Goal: Task Accomplishment & Management: Use online tool/utility

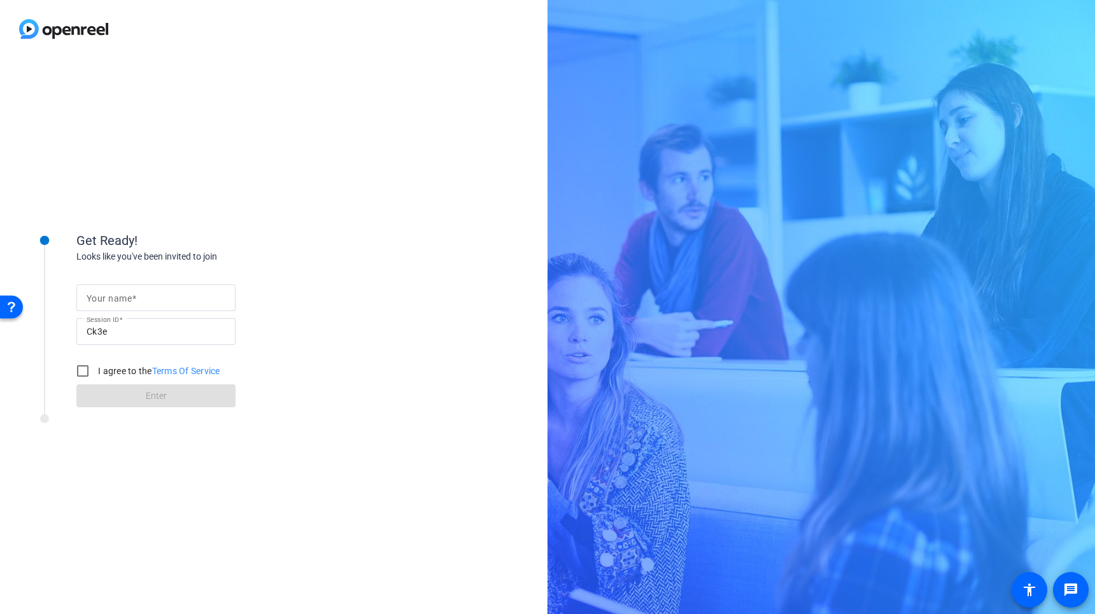
click at [132, 300] on span at bounding box center [134, 298] width 4 height 10
click at [131, 300] on input "Your name" at bounding box center [156, 297] width 139 height 15
type input "[PERSON_NAME]"
drag, startPoint x: 84, startPoint y: 367, endPoint x: 101, endPoint y: 376, distance: 18.5
click at [84, 368] on input "I agree to the Terms Of Service" at bounding box center [82, 370] width 25 height 25
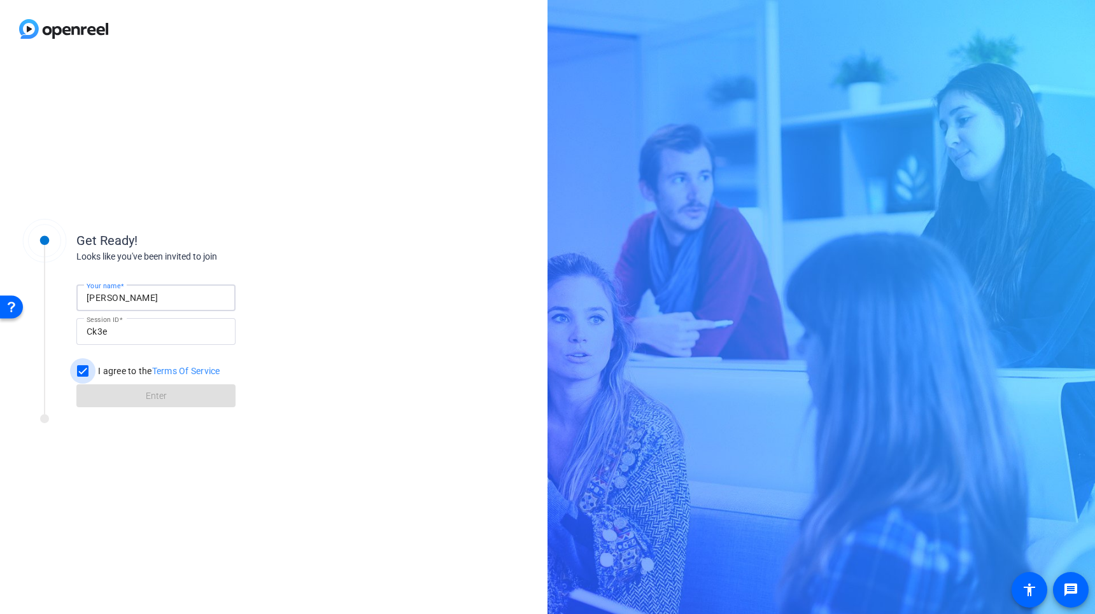
checkbox input "true"
click at [141, 388] on span at bounding box center [155, 396] width 159 height 31
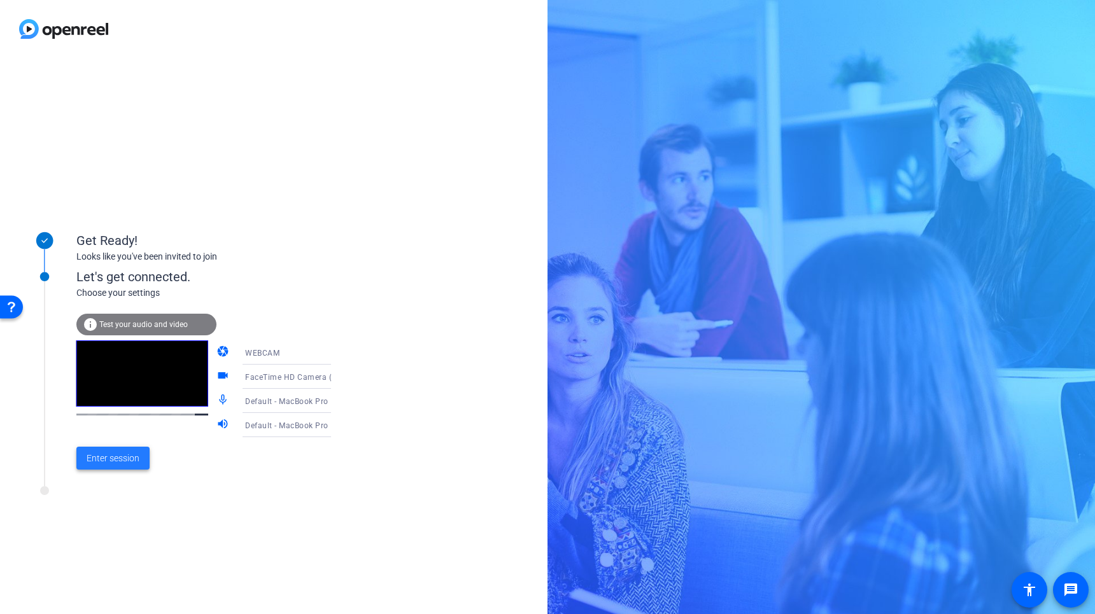
drag, startPoint x: 126, startPoint y: 455, endPoint x: 132, endPoint y: 452, distance: 7.1
click at [126, 455] on span "Enter session" at bounding box center [113, 458] width 53 height 13
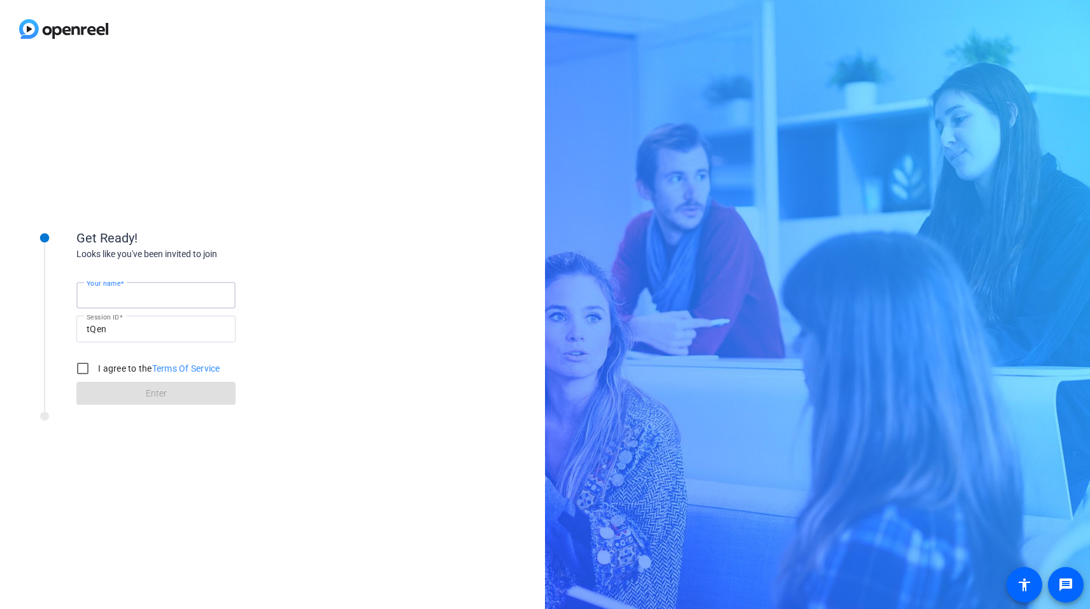
click at [142, 290] on input "Your name" at bounding box center [156, 295] width 139 height 15
type input "[PERSON_NAME]"
click at [81, 363] on input "I agree to the Terms Of Service" at bounding box center [82, 368] width 25 height 25
checkbox input "true"
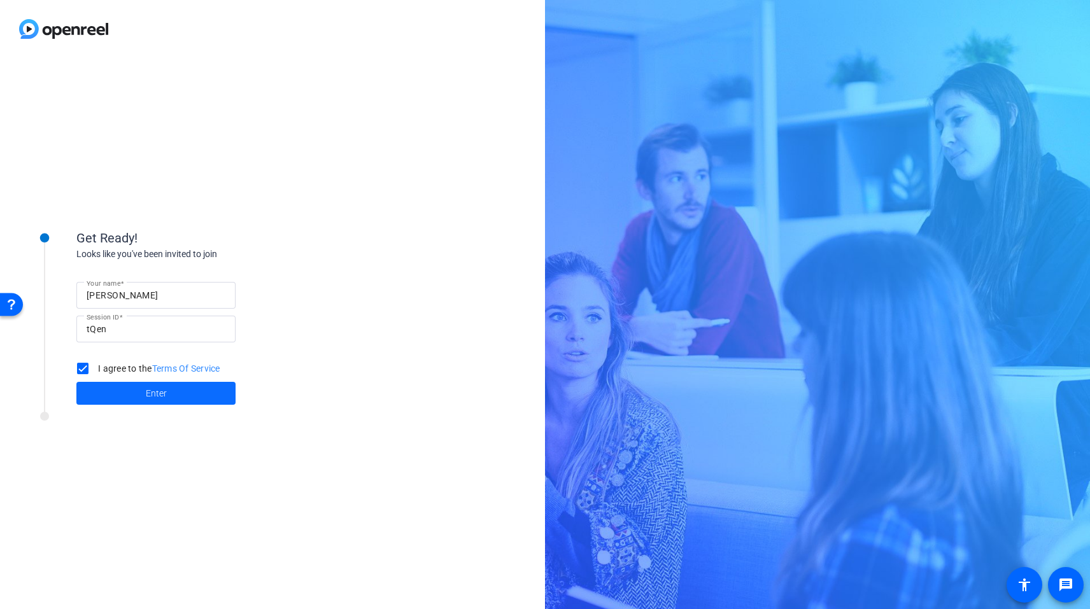
click at [129, 383] on span at bounding box center [155, 393] width 159 height 31
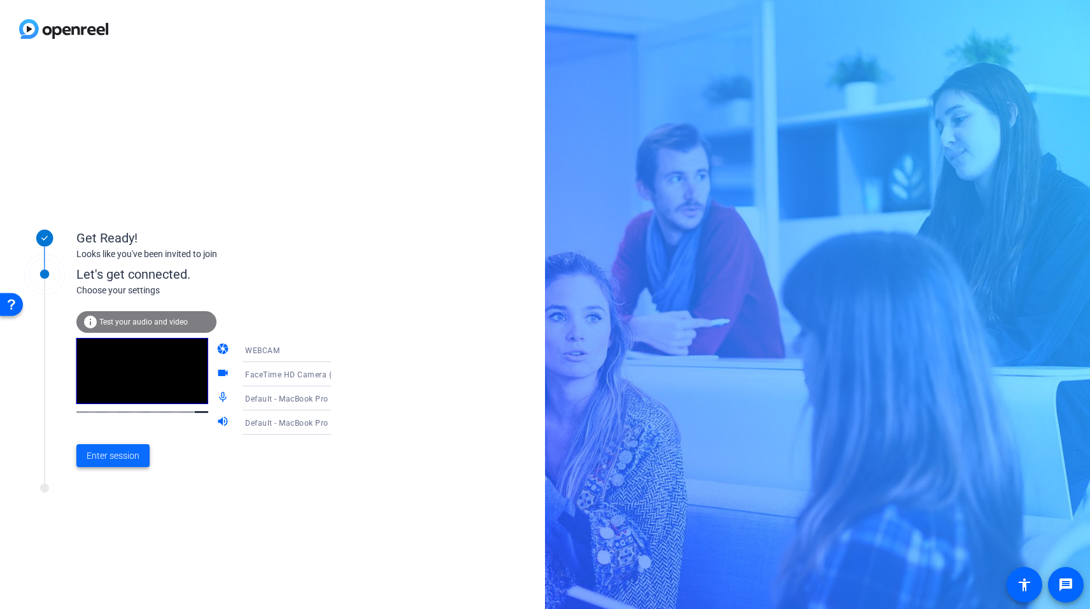
click at [113, 453] on span "Enter session" at bounding box center [113, 455] width 53 height 13
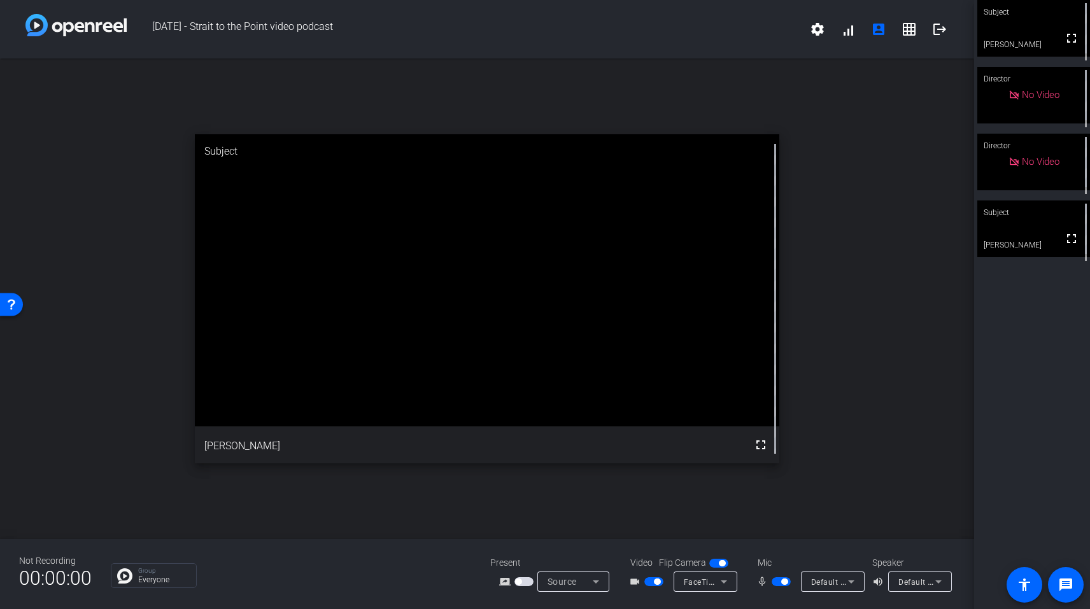
click at [774, 584] on span "button" at bounding box center [780, 581] width 19 height 9
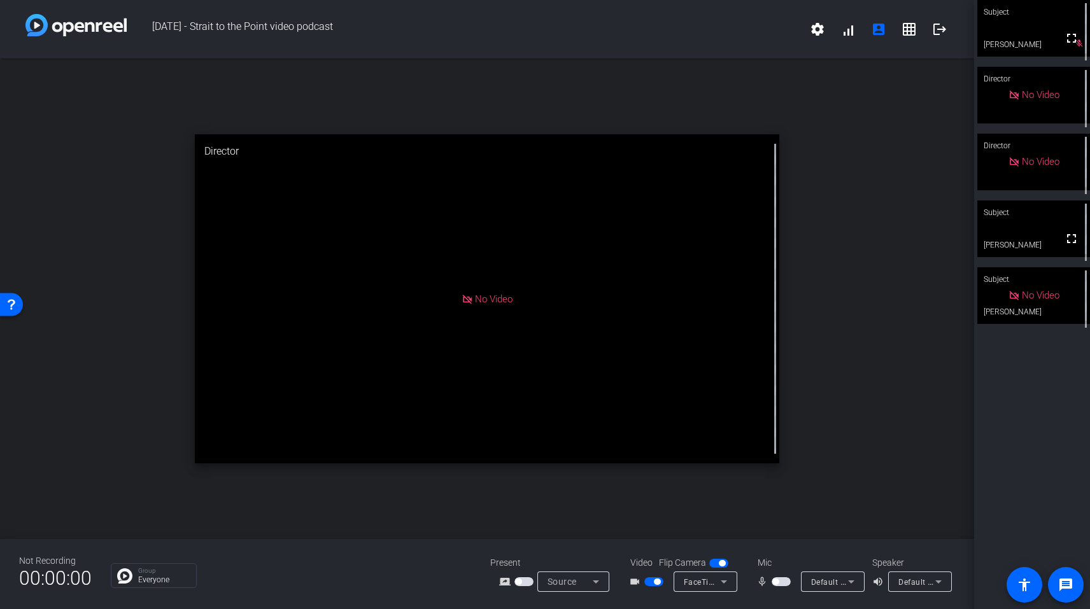
click at [784, 582] on span "button" at bounding box center [780, 581] width 19 height 9
click at [771, 577] on button "button" at bounding box center [780, 581] width 19 height 9
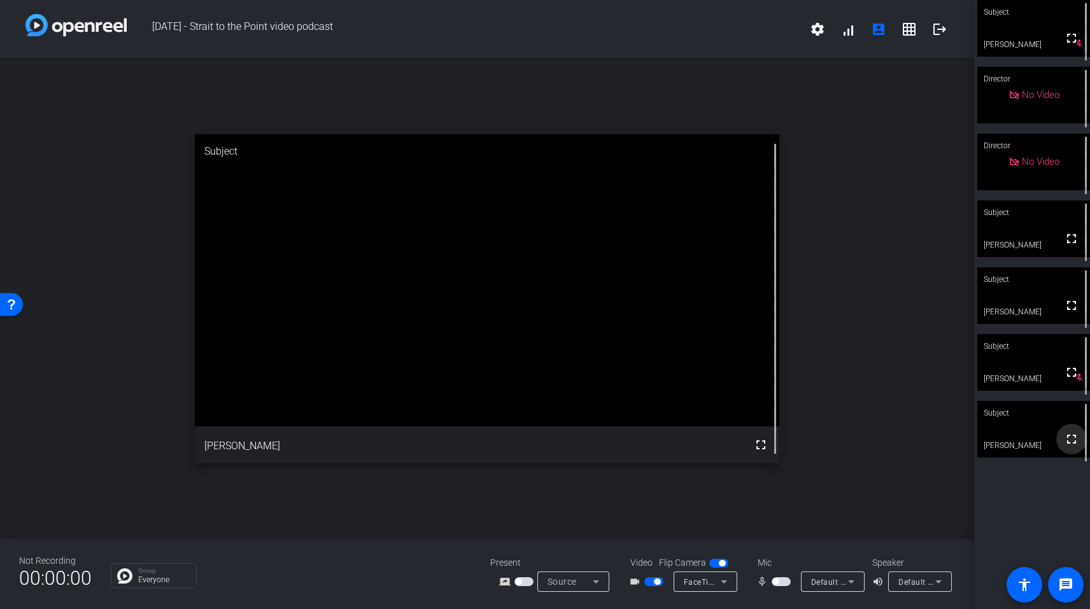
click at [1057, 444] on span at bounding box center [1071, 439] width 31 height 31
click at [782, 581] on span "button" at bounding box center [780, 581] width 19 height 9
click at [649, 580] on span "button" at bounding box center [653, 581] width 19 height 9
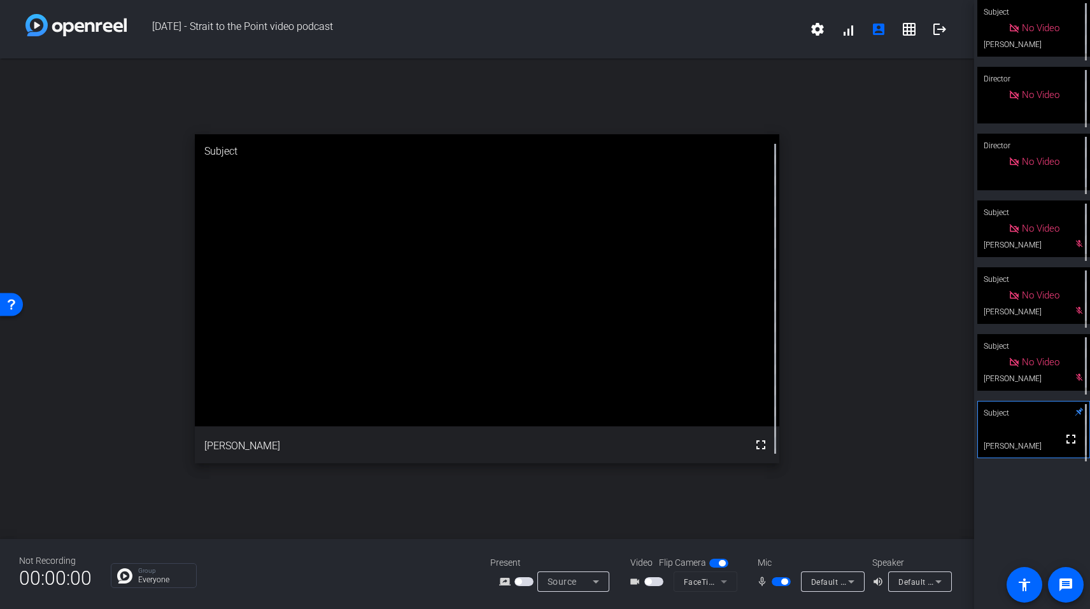
click at [887, 320] on div "open_in_new Subject fullscreen Bill Strait" at bounding box center [487, 299] width 974 height 481
click at [775, 584] on span "button" at bounding box center [780, 581] width 19 height 9
click at [789, 581] on span "button" at bounding box center [780, 581] width 19 height 9
click at [781, 584] on span "button" at bounding box center [780, 581] width 19 height 9
click at [778, 584] on span "button" at bounding box center [780, 581] width 19 height 9
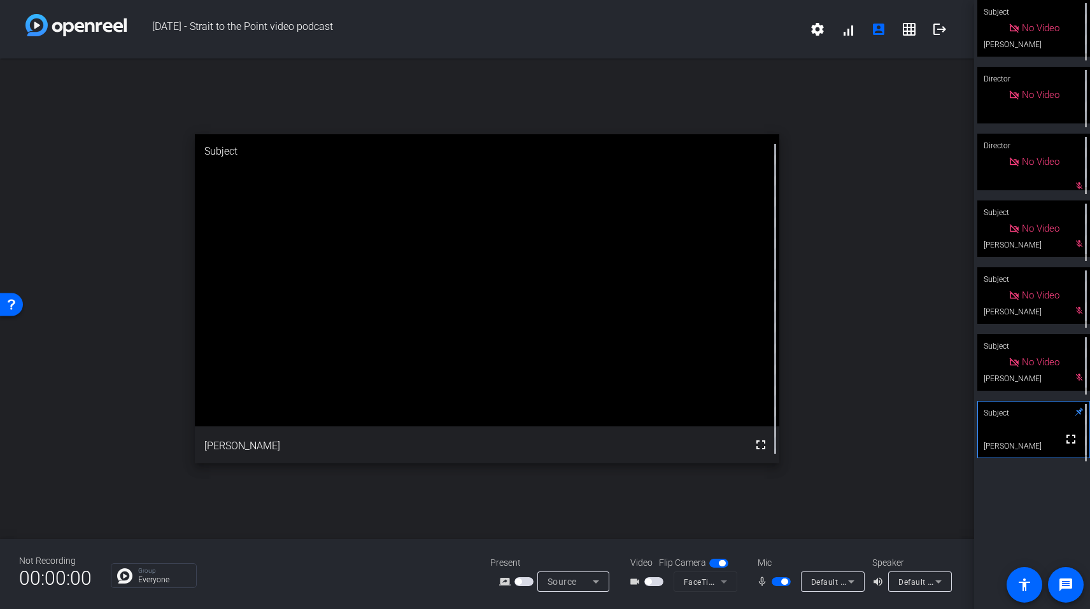
click at [778, 586] on mat-slide-toggle at bounding box center [782, 581] width 22 height 13
click at [779, 582] on span "button" at bounding box center [780, 581] width 19 height 9
click at [785, 579] on span "button" at bounding box center [780, 581] width 19 height 9
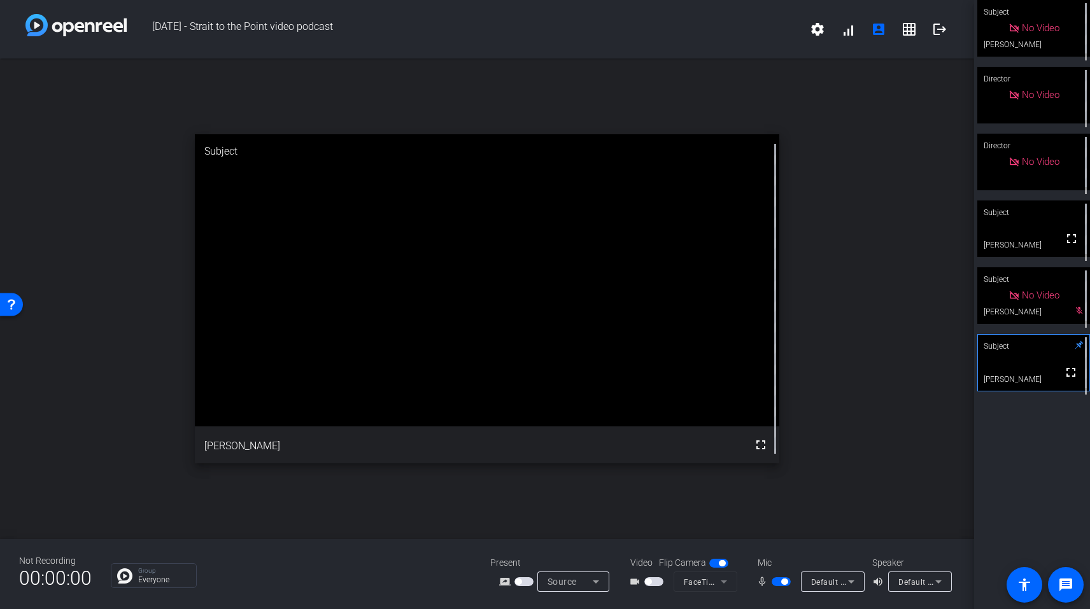
click at [783, 580] on span "button" at bounding box center [784, 582] width 6 height 6
click at [1048, 505] on div "Subject No Video Andrew Penziner mic_off_outline Director No Video Director No …" at bounding box center [1032, 304] width 116 height 609
click at [783, 581] on span "button" at bounding box center [780, 581] width 19 height 9
click at [654, 583] on span "button" at bounding box center [653, 581] width 19 height 9
